Goal: Information Seeking & Learning: Learn about a topic

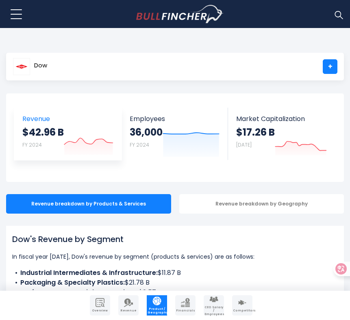
click at [96, 116] on span "Revenue" at bounding box center [67, 119] width 91 height 8
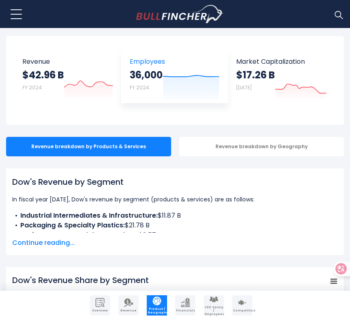
scroll to position [63, 0]
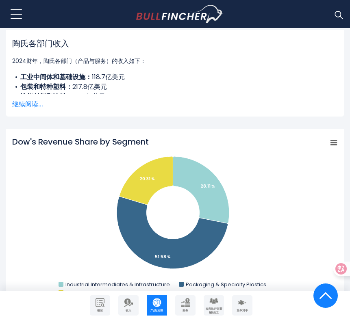
scroll to position [195, 0]
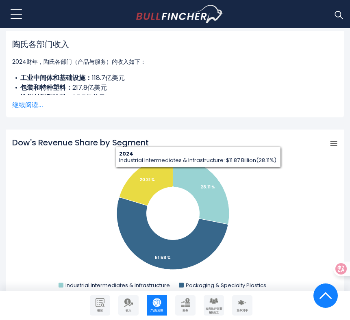
click at [126, 92] on li "包装和特种塑料： 217.8亿美元" at bounding box center [175, 88] width 326 height 10
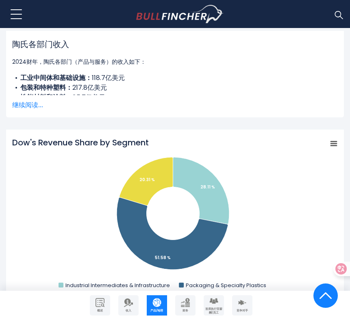
click at [14, 102] on font "继续阅读..." at bounding box center [27, 104] width 31 height 9
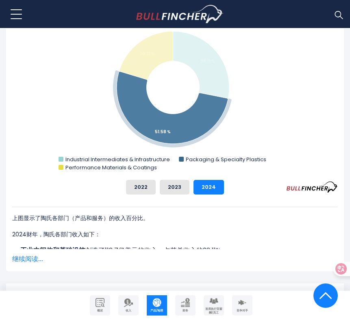
scroll to position [397, 0]
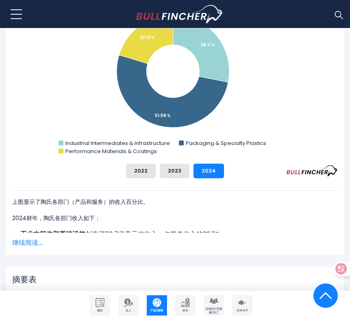
click at [22, 246] on font "继续阅读..." at bounding box center [27, 242] width 31 height 9
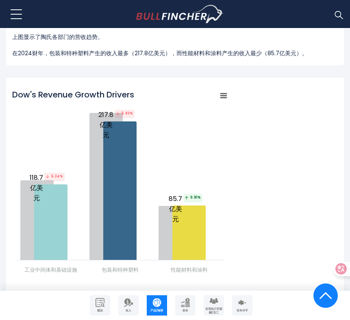
scroll to position [1068, 0]
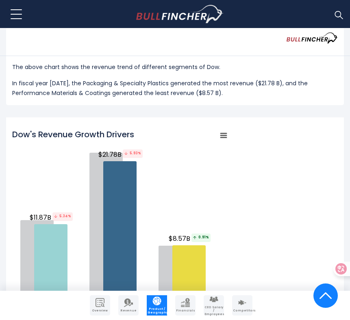
scroll to position [0, 0]
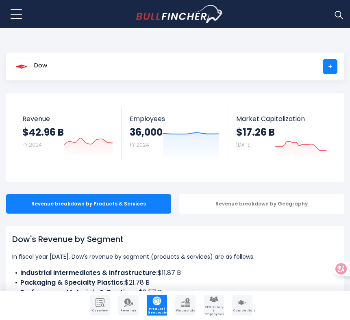
click at [193, 92] on main "Dow + Dow + Overview Revenue Product / Geography Financials Competitors" at bounding box center [175, 117] width 350 height 129
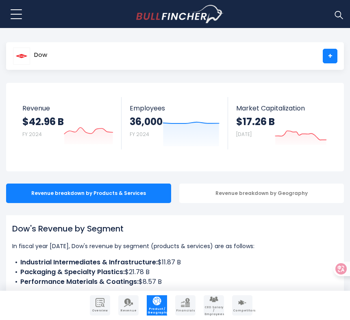
scroll to position [11, 0]
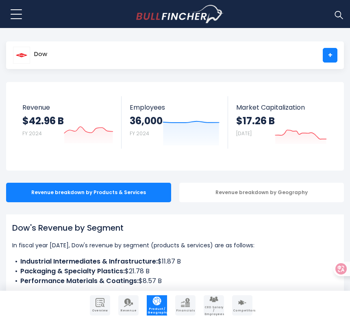
click at [129, 62] on div "Dow +" at bounding box center [175, 55] width 338 height 28
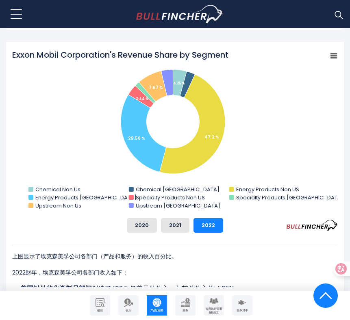
scroll to position [381, 0]
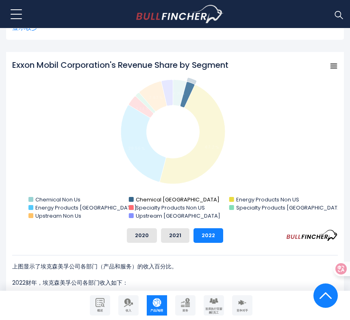
click at [184, 201] on text "Chemical United States" at bounding box center [178, 200] width 84 height 8
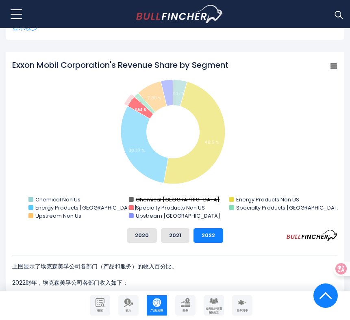
click at [188, 201] on text "Chemical United States" at bounding box center [178, 200] width 84 height 8
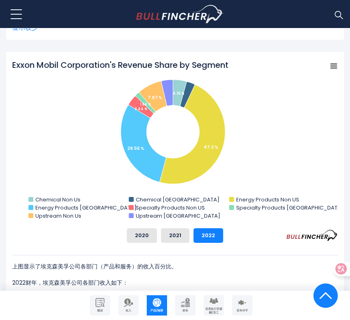
click at [329, 60] on rect "埃克森美孚公司各部门收入份额" at bounding box center [175, 140] width 326 height 163
click at [331, 63] on rect "埃克森美孚公司各部门收入份额" at bounding box center [333, 66] width 11 height 11
click at [294, 56] on div "Exxon Mobil Corporation's Revenue Share by Segment Created with Highcharts 12.1…" at bounding box center [175, 186] width 338 height 268
